Goal: Information Seeking & Learning: Learn about a topic

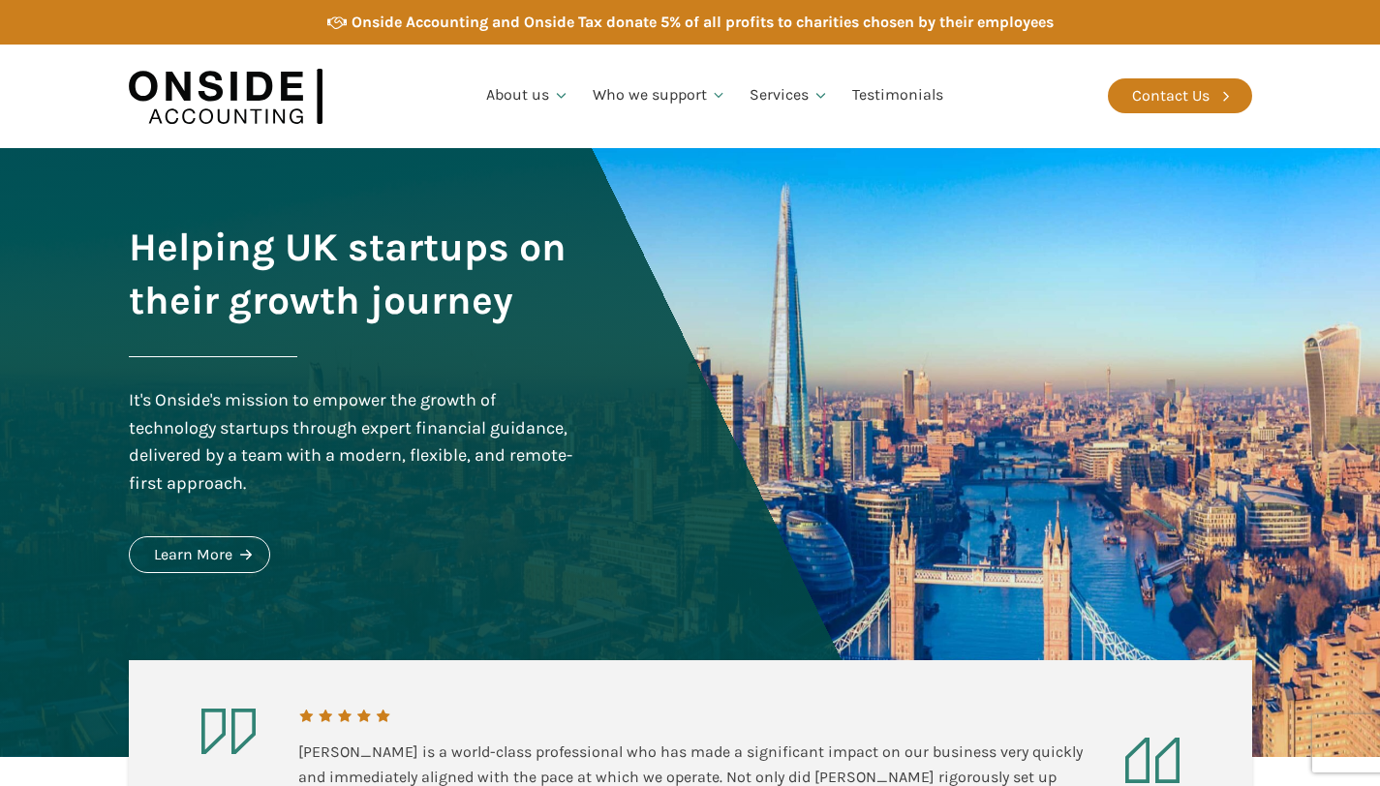
drag, startPoint x: 1393, startPoint y: 31, endPoint x: 1393, endPoint y: -15, distance: 46.5
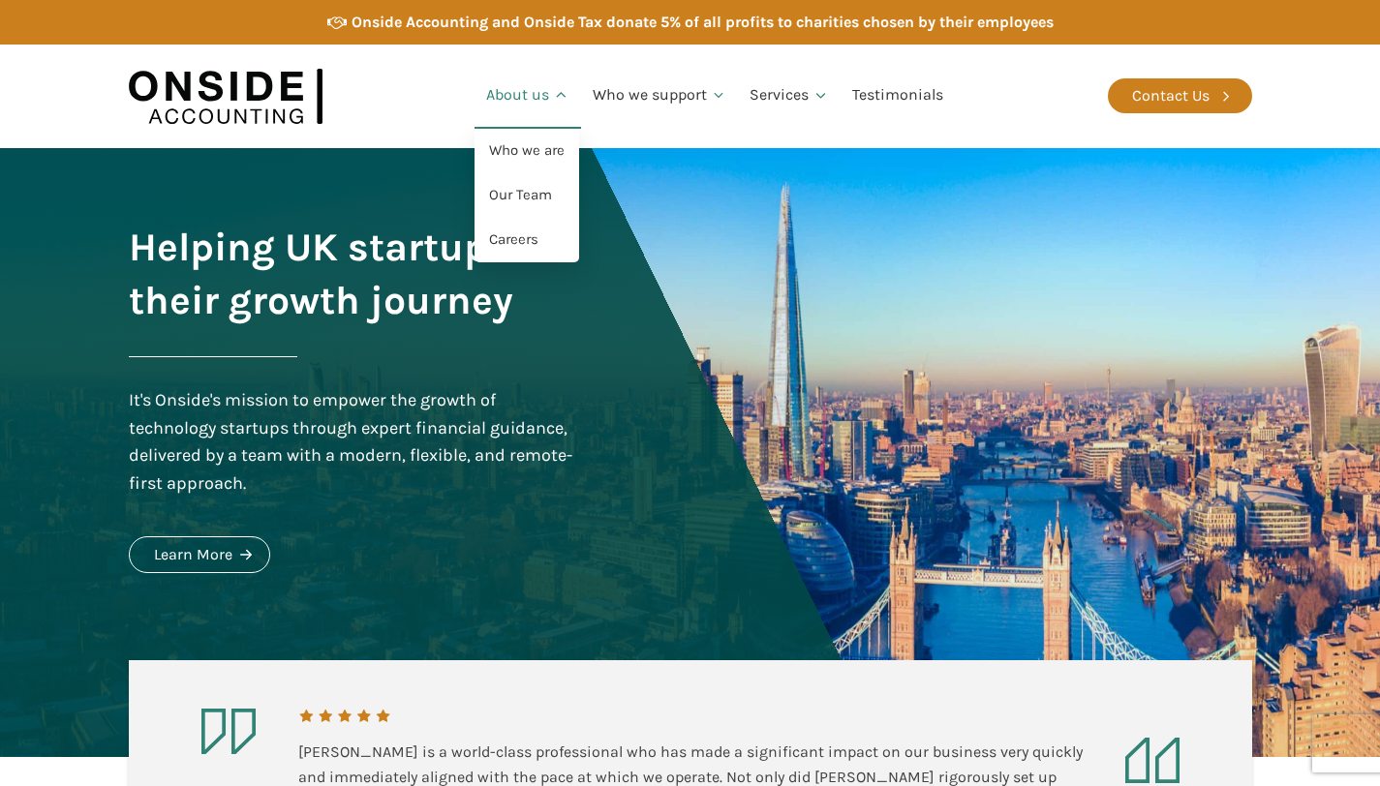
click at [558, 105] on link "About us" at bounding box center [527, 96] width 107 height 66
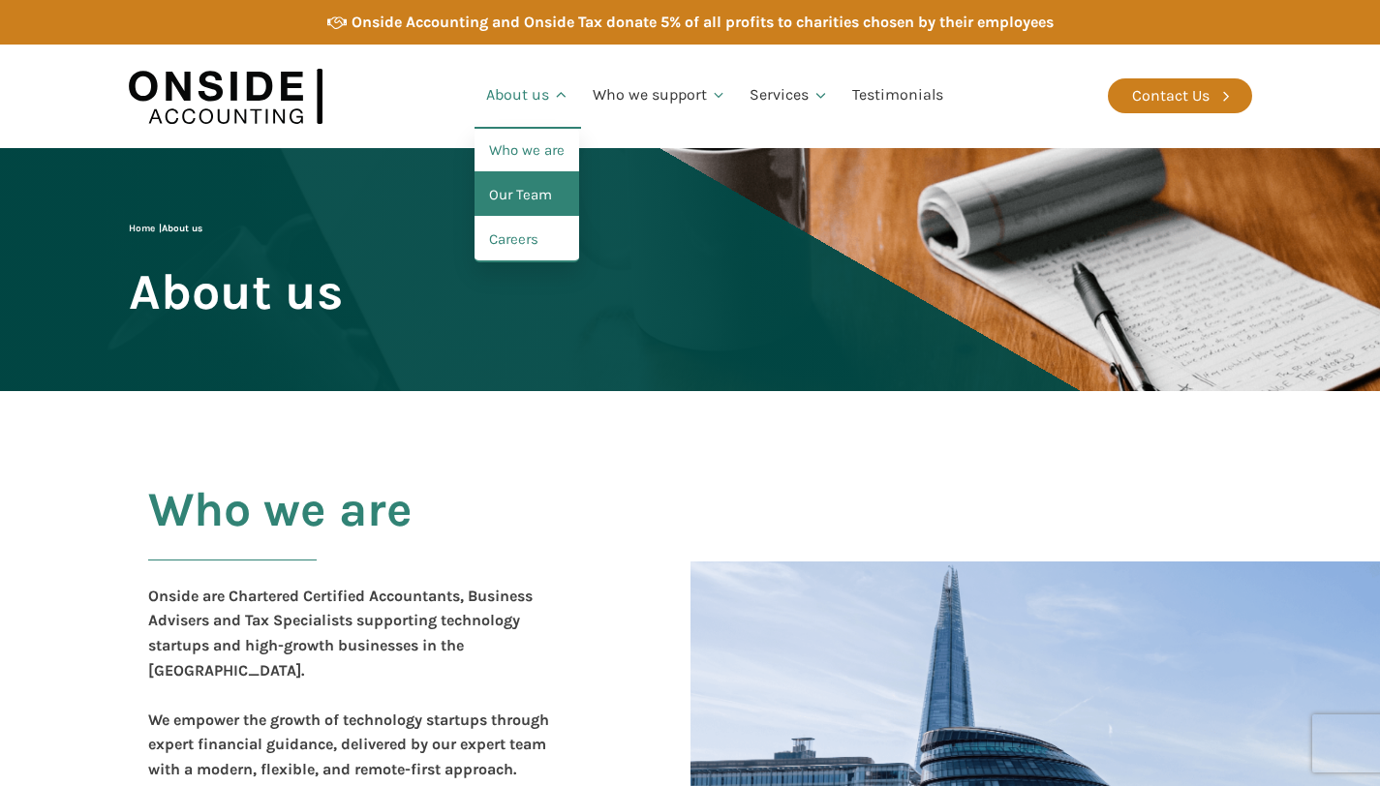
click at [524, 200] on link "Our Team" at bounding box center [526, 195] width 105 height 45
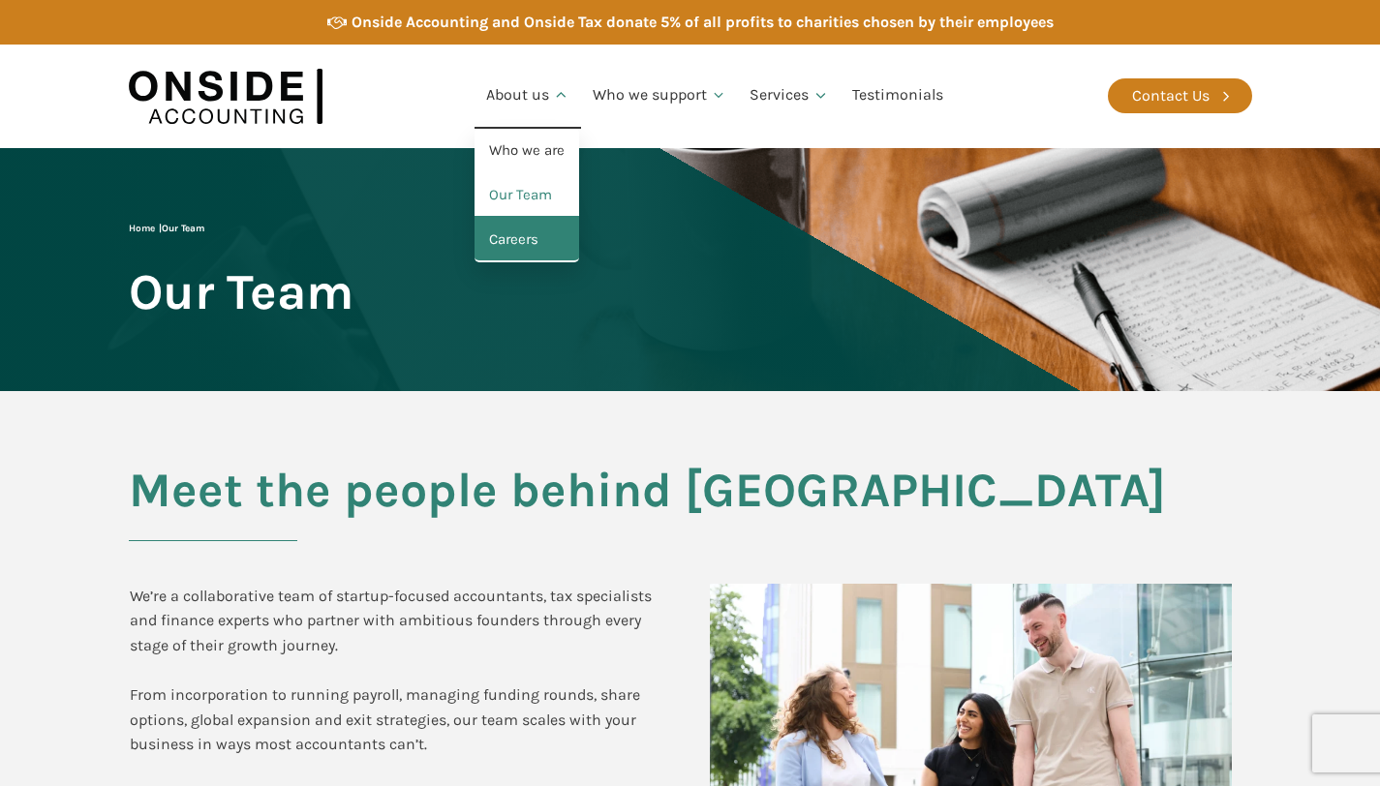
click at [516, 248] on link "Careers" at bounding box center [526, 240] width 105 height 45
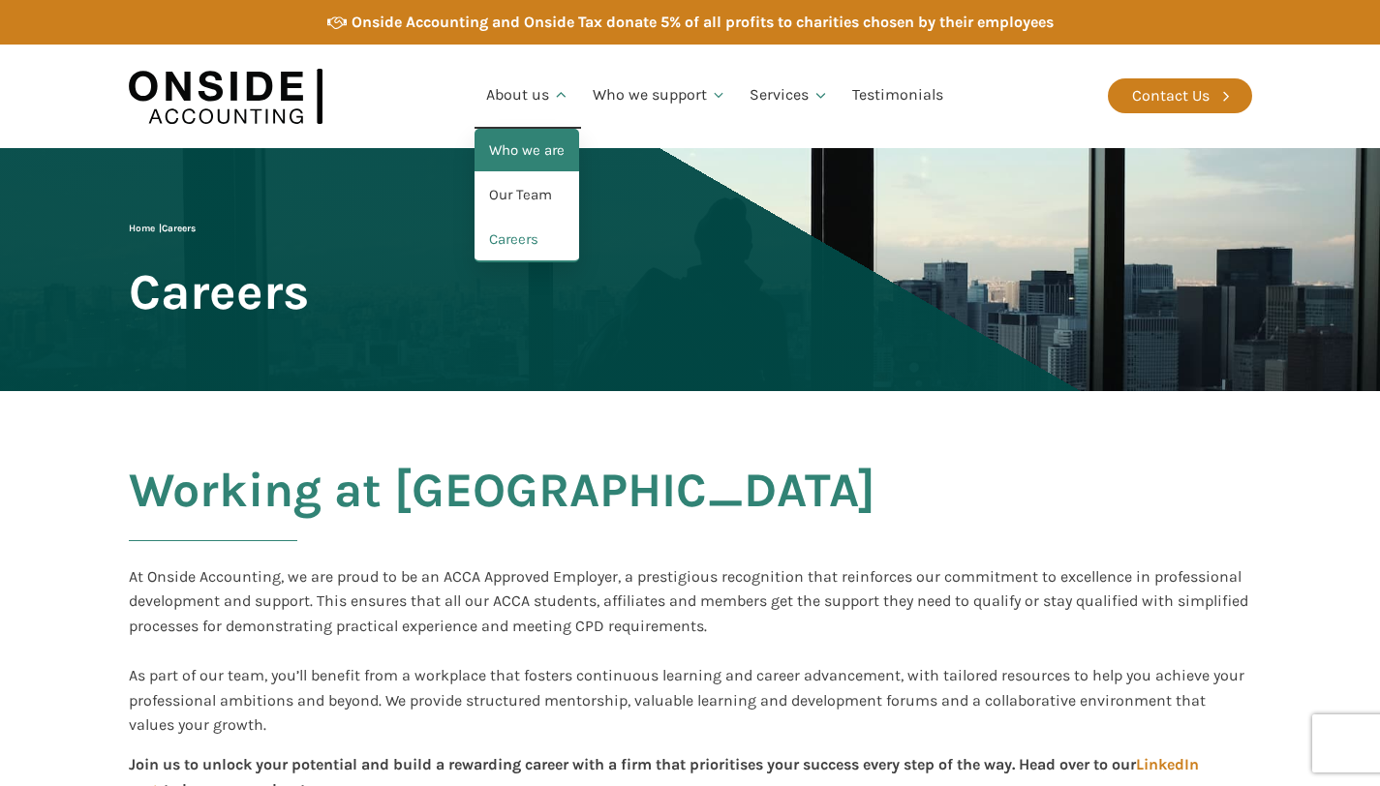
click at [524, 158] on link "Who we are" at bounding box center [526, 151] width 105 height 45
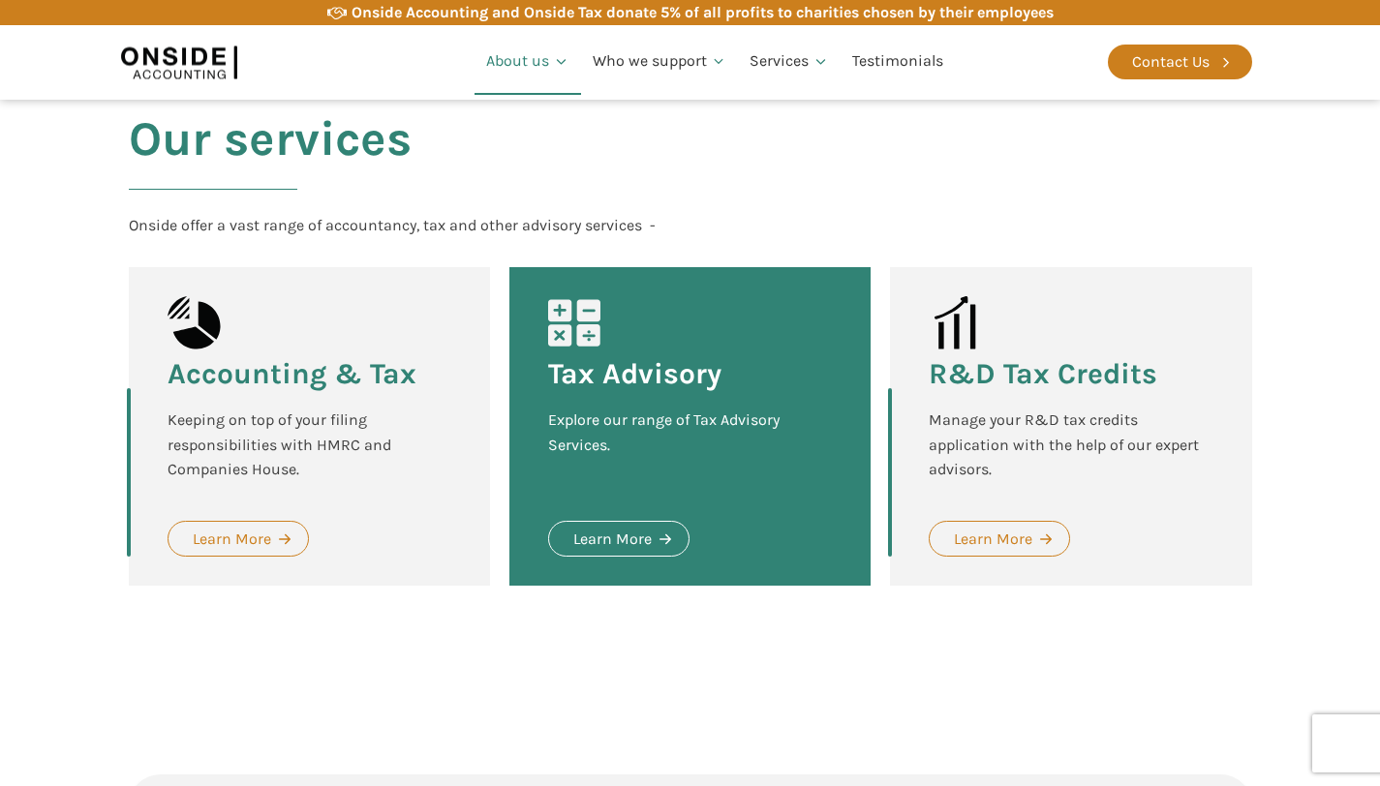
scroll to position [2528, 0]
